Goal: Information Seeking & Learning: Learn about a topic

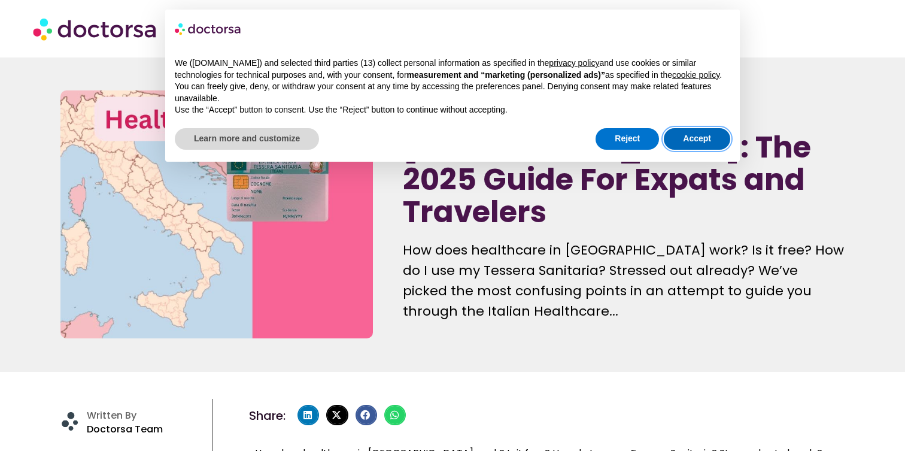
click at [691, 144] on button "Accept" at bounding box center [697, 139] width 66 height 22
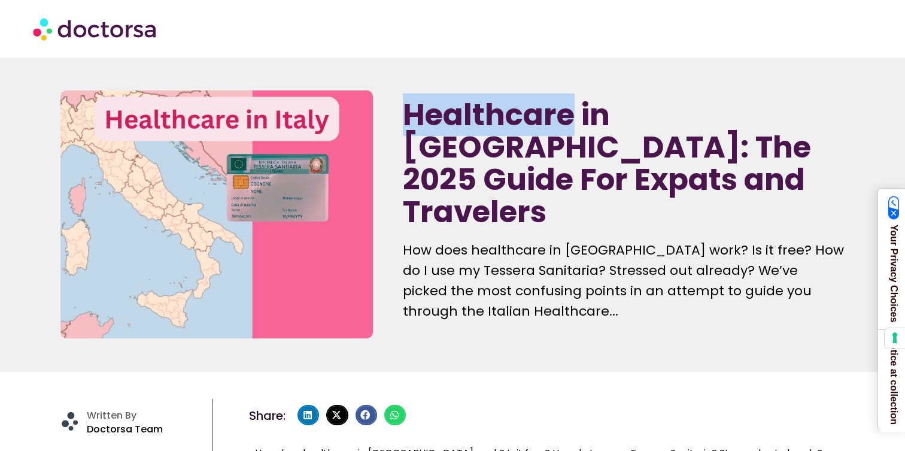
drag, startPoint x: 406, startPoint y: 126, endPoint x: 572, endPoint y: 122, distance: 165.9
click at [572, 122] on h1 "Healthcare in [GEOGRAPHIC_DATA]: The 2025 Guide For Expats and Travelers" at bounding box center [623, 163] width 441 height 129
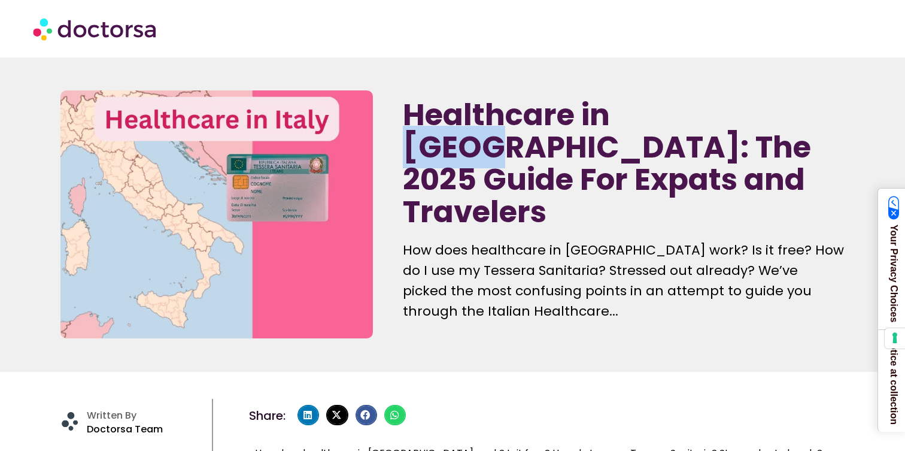
drag, startPoint x: 617, startPoint y: 127, endPoint x: 682, endPoint y: 130, distance: 65.3
click at [682, 130] on h1 "Healthcare in [GEOGRAPHIC_DATA]: The 2025 Guide For Expats and Travelers" at bounding box center [623, 163] width 441 height 129
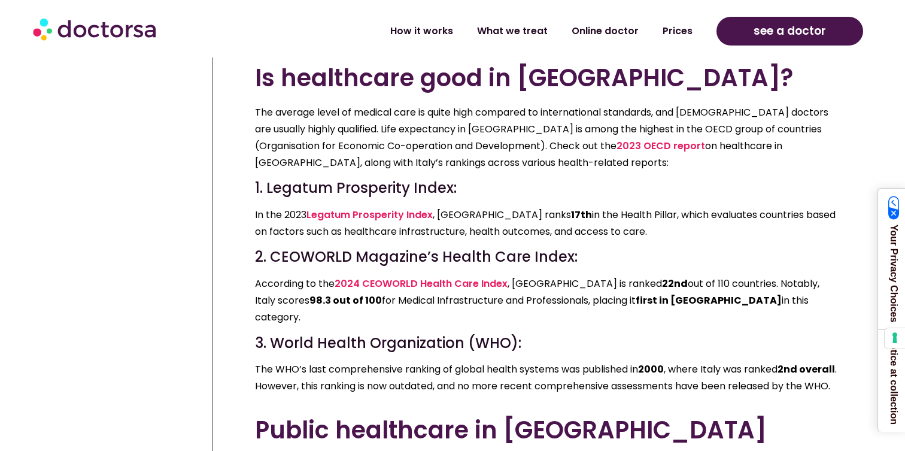
scroll to position [2115, 0]
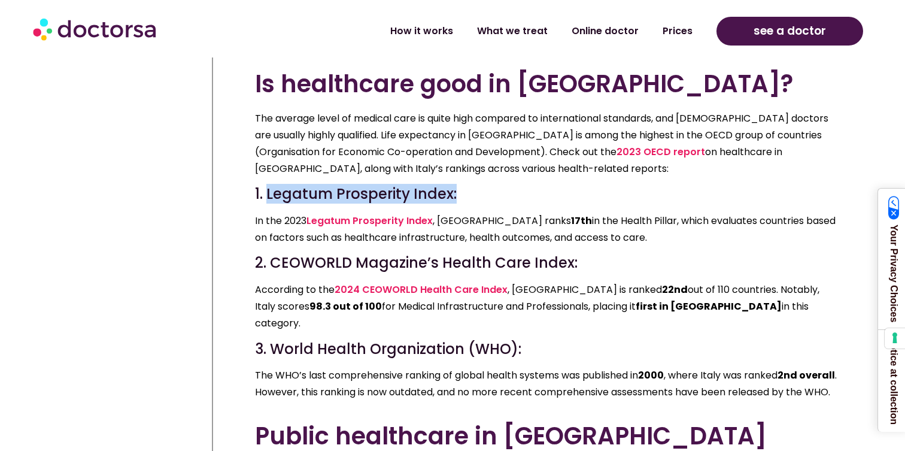
drag, startPoint x: 269, startPoint y: 193, endPoint x: 460, endPoint y: 193, distance: 191.0
click at [460, 193] on h4 "1. Legatum Prosperity Index:" at bounding box center [547, 194] width 584 height 17
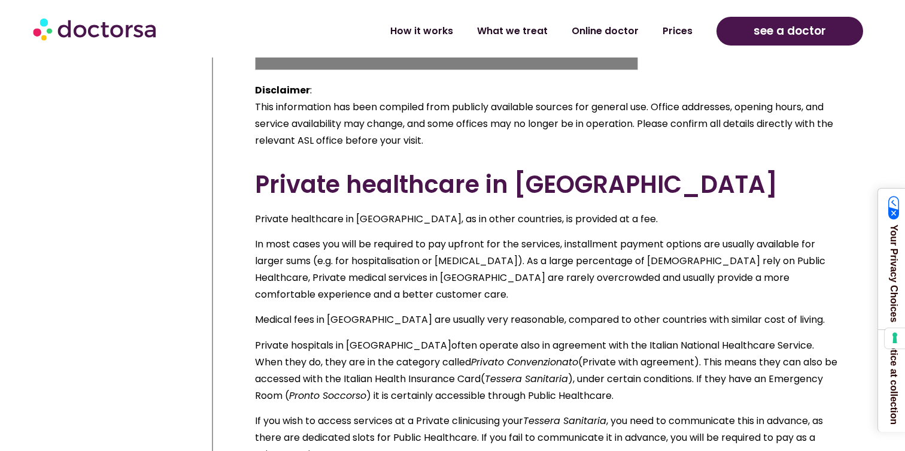
scroll to position [3179, 0]
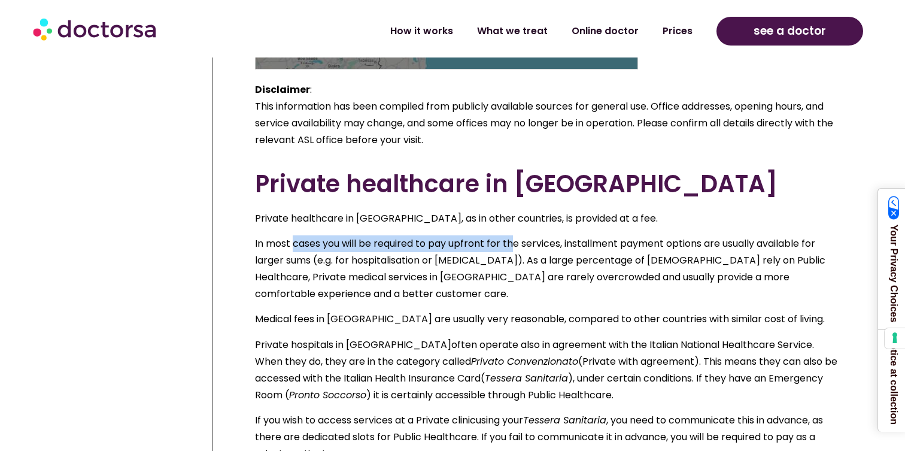
drag, startPoint x: 292, startPoint y: 247, endPoint x: 516, endPoint y: 242, distance: 223.9
click at [512, 242] on span "In most cases you will be required to pay upfront for the services, installment…" at bounding box center [540, 268] width 570 height 64
click at [516, 242] on span "In most cases you will be required to pay upfront for the services, installment…" at bounding box center [540, 268] width 570 height 64
drag, startPoint x: 447, startPoint y: 245, endPoint x: 620, endPoint y: 245, distance: 172.4
click at [615, 245] on span "In most cases you will be required to pay upfront for the services, installment…" at bounding box center [540, 268] width 570 height 64
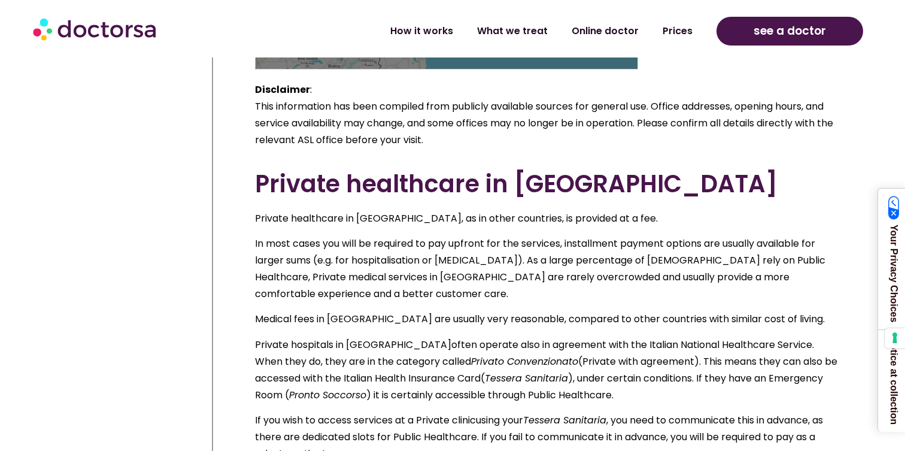
click at [620, 245] on span "In most cases you will be required to pay upfront for the services, installment…" at bounding box center [540, 268] width 570 height 64
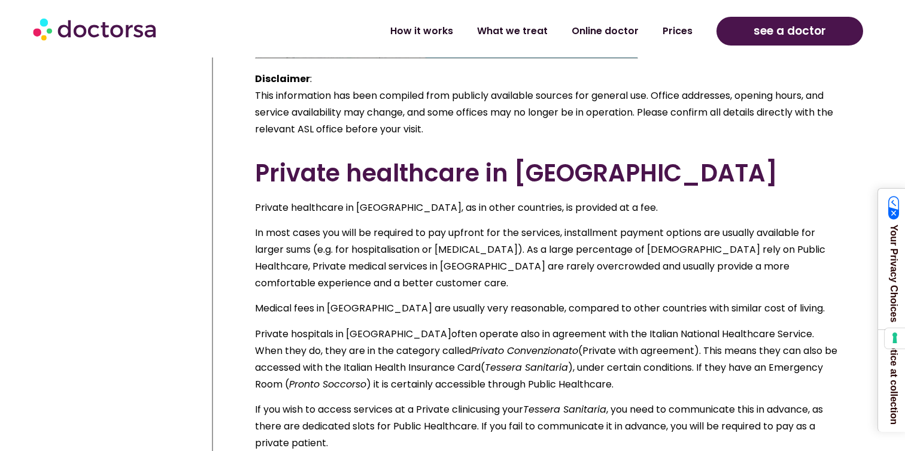
scroll to position [3193, 0]
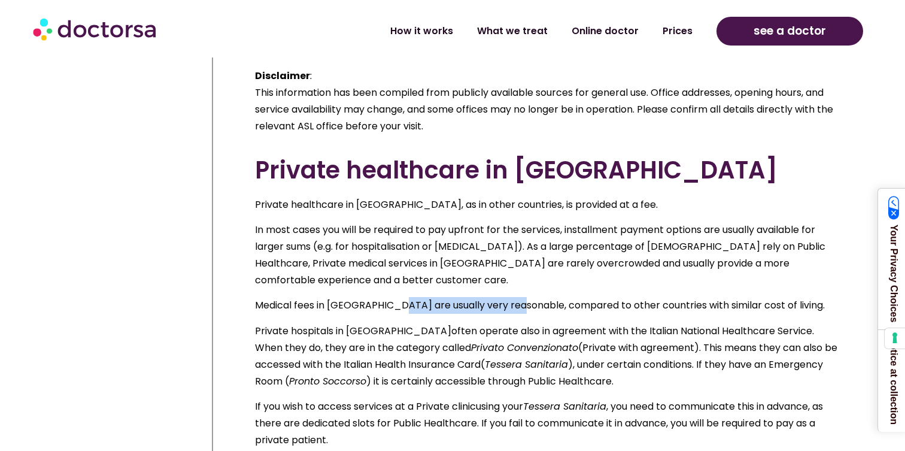
drag, startPoint x: 387, startPoint y: 308, endPoint x: 515, endPoint y: 308, distance: 128.1
click at [515, 308] on span "Medical fees in [GEOGRAPHIC_DATA] are usually very reasonable, compared to othe…" at bounding box center [540, 305] width 570 height 14
click at [519, 308] on span "Medical fees in [GEOGRAPHIC_DATA] are usually very reasonable, compared to othe…" at bounding box center [540, 305] width 570 height 14
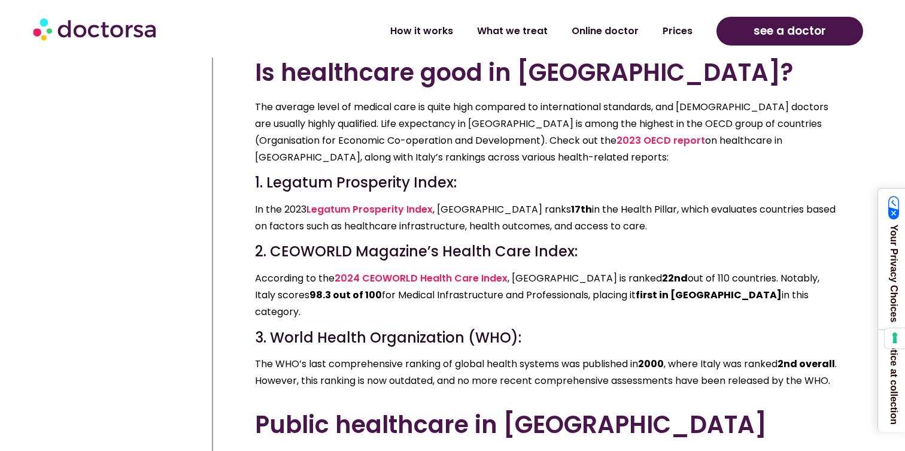
scroll to position [2130, 0]
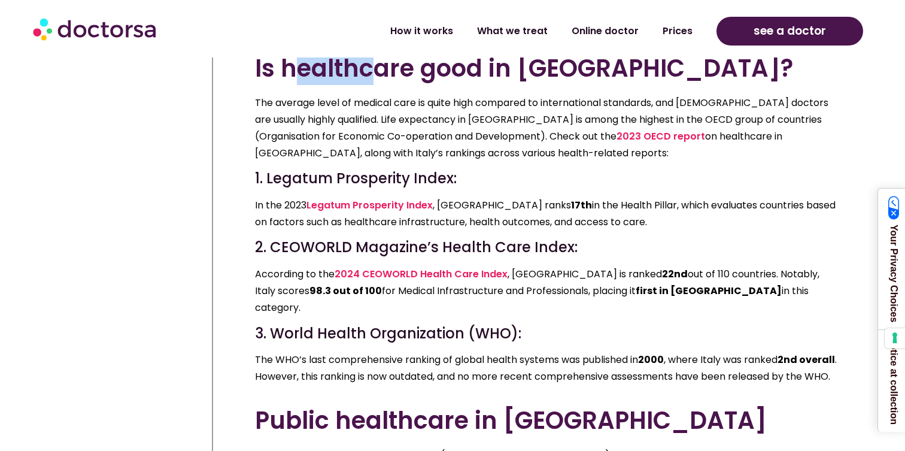
drag, startPoint x: 289, startPoint y: 68, endPoint x: 377, endPoint y: 71, distance: 88.7
click at [377, 71] on h2 "Is healthcare good in [GEOGRAPHIC_DATA]?" at bounding box center [547, 68] width 584 height 29
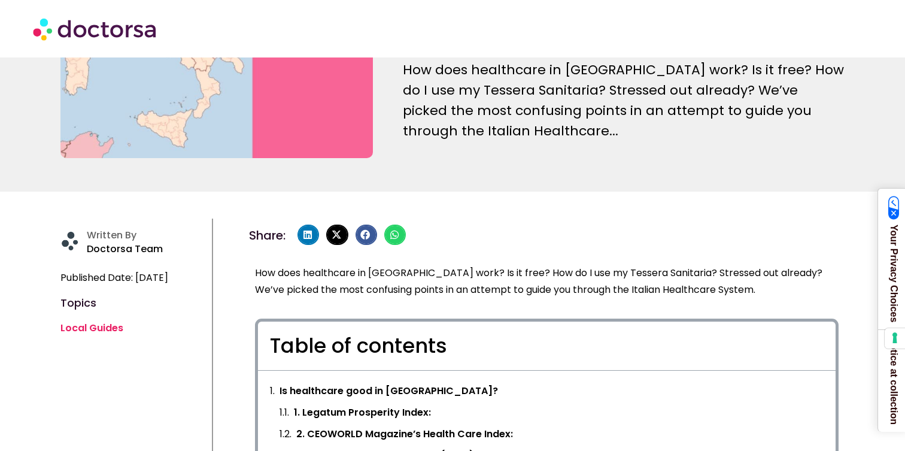
scroll to position [0, 0]
